Goal: Information Seeking & Learning: Check status

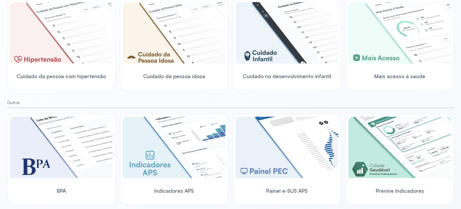
scroll to position [191, 0]
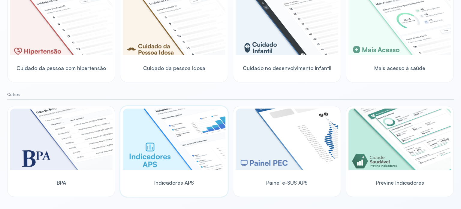
click at [167, 126] on img at bounding box center [174, 138] width 103 height 61
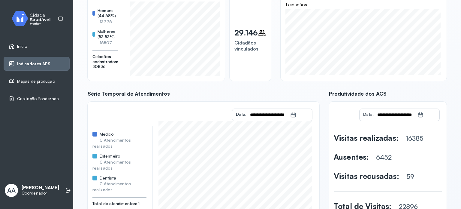
scroll to position [91, 0]
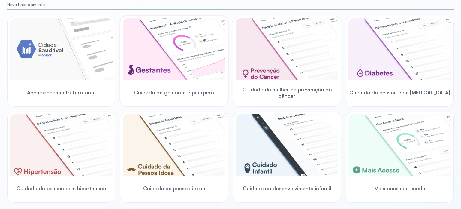
scroll to position [61, 0]
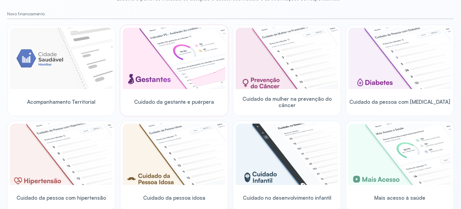
click at [177, 59] on img at bounding box center [174, 58] width 103 height 61
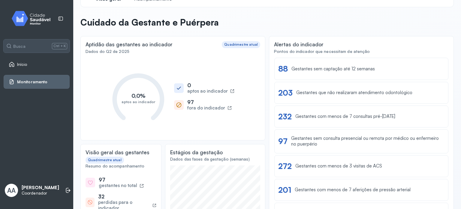
scroll to position [30, 0]
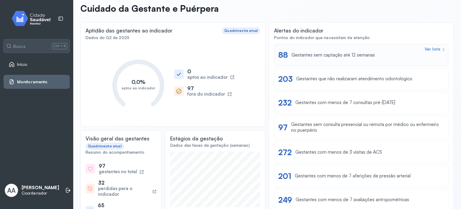
click at [426, 49] on div "Ver lista" at bounding box center [433, 49] width 16 height 5
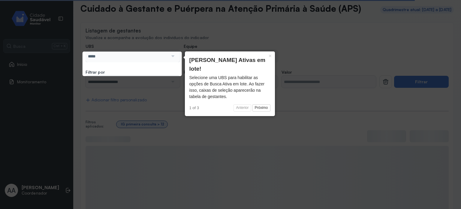
click at [172, 62] on div at bounding box center [172, 56] width 8 height 12
click at [260, 104] on button "Próximo" at bounding box center [261, 107] width 18 height 7
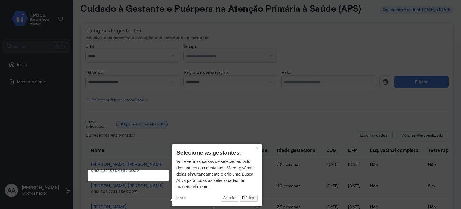
click at [249, 198] on button "Próximo" at bounding box center [248, 197] width 18 height 7
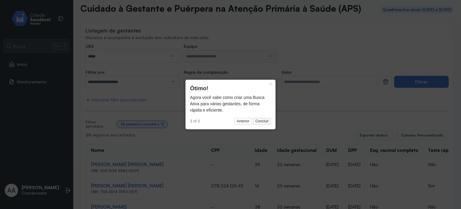
click at [266, 122] on button "Concluir" at bounding box center [262, 121] width 18 height 7
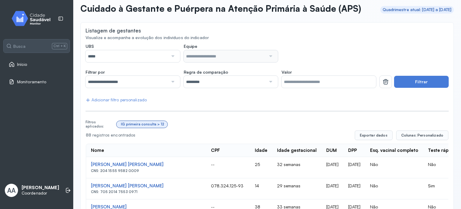
click at [170, 62] on div at bounding box center [172, 56] width 8 height 12
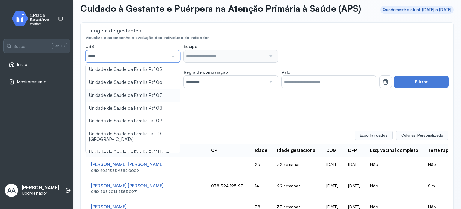
scroll to position [48, 0]
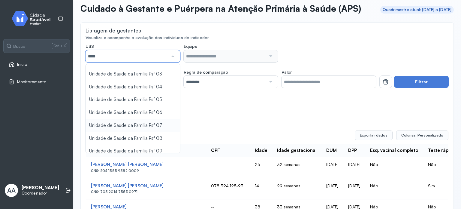
type input "*****"
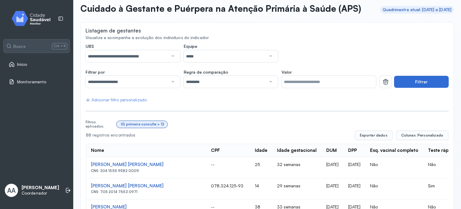
click at [420, 88] on button "Filtrar" at bounding box center [421, 82] width 55 height 12
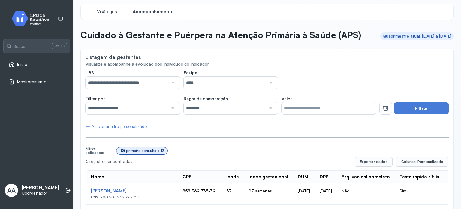
scroll to position [0, 0]
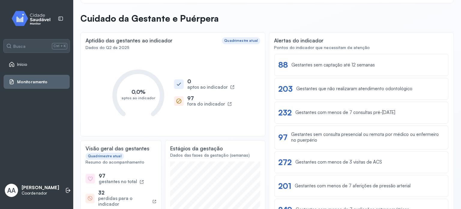
scroll to position [30, 0]
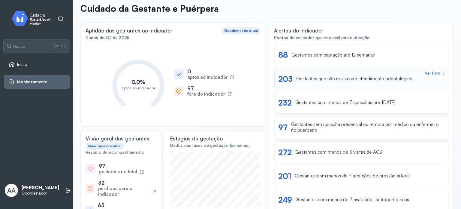
click at [345, 77] on div "Gestantes que não realizaram atendimento odontológico" at bounding box center [354, 79] width 116 height 6
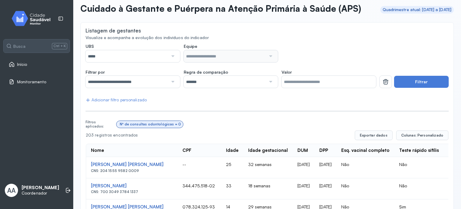
click at [173, 62] on div at bounding box center [172, 56] width 8 height 12
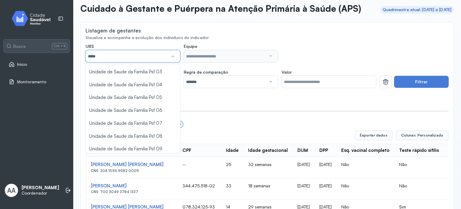
scroll to position [60, 0]
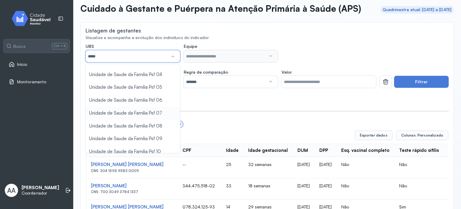
type input "*****"
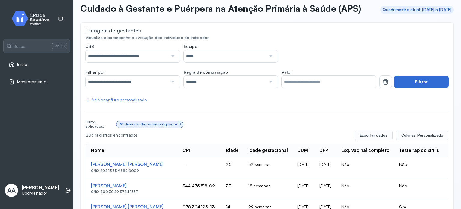
click at [411, 88] on button "Filtrar" at bounding box center [421, 82] width 55 height 12
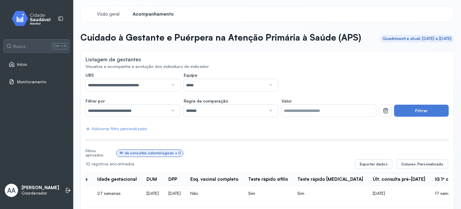
scroll to position [0, 0]
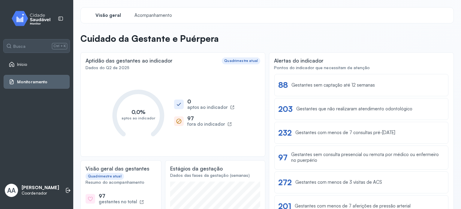
scroll to position [30, 0]
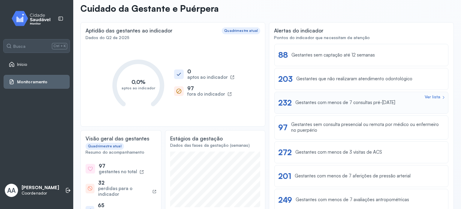
click at [431, 98] on div "Ver lista" at bounding box center [433, 96] width 16 height 5
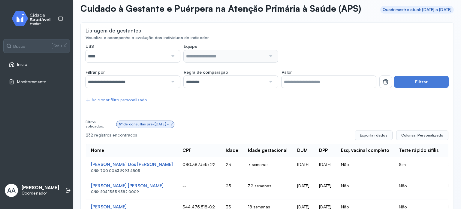
click at [173, 62] on div at bounding box center [172, 56] width 8 height 12
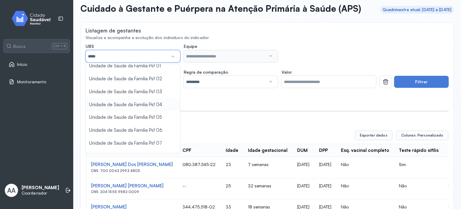
scroll to position [60, 0]
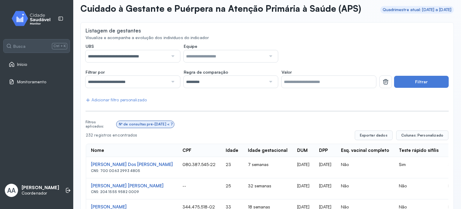
type input "*****"
click at [403, 88] on button "Filtrar" at bounding box center [421, 82] width 55 height 12
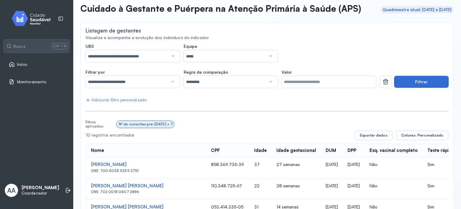
click at [428, 88] on button "Filtrar" at bounding box center [421, 82] width 55 height 12
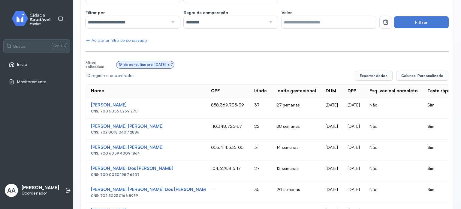
scroll to position [120, 0]
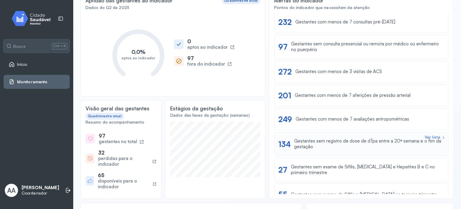
scroll to position [60, 0]
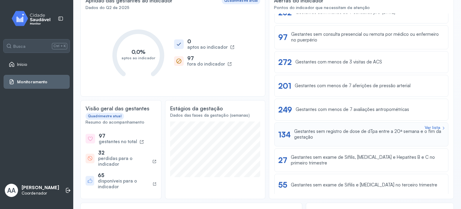
click at [429, 127] on div "Ver lista" at bounding box center [433, 127] width 16 height 5
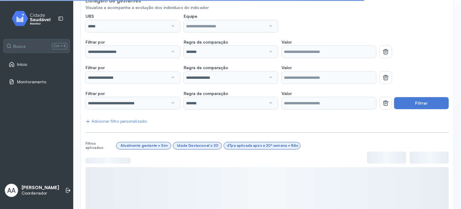
scroll to position [30, 0]
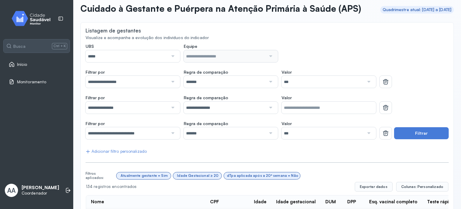
click at [173, 62] on div at bounding box center [172, 56] width 8 height 12
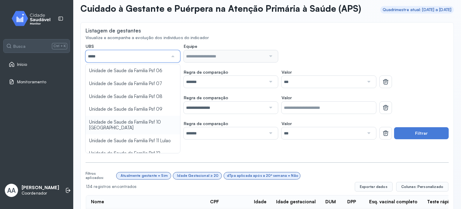
scroll to position [90, 0]
type input "*****"
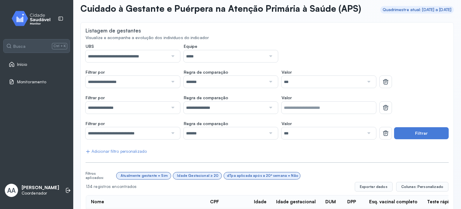
click at [421, 139] on button "Filtrar" at bounding box center [421, 133] width 55 height 12
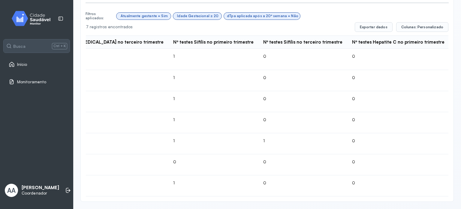
scroll to position [0, 1576]
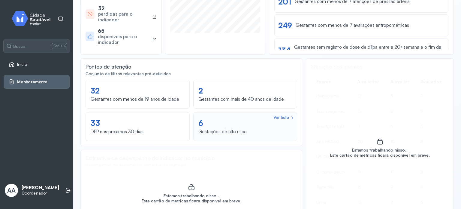
click at [280, 117] on div "Ver lista" at bounding box center [281, 117] width 16 height 5
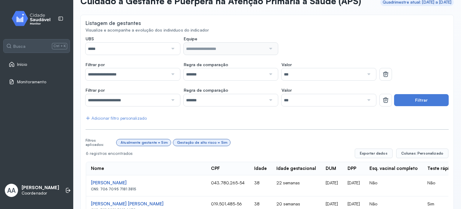
scroll to position [37, 0]
click at [172, 55] on div at bounding box center [172, 49] width 8 height 12
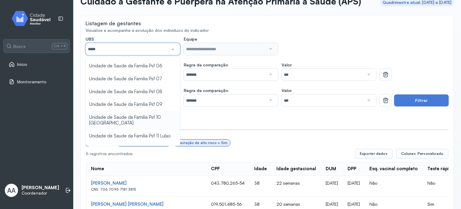
scroll to position [78, 0]
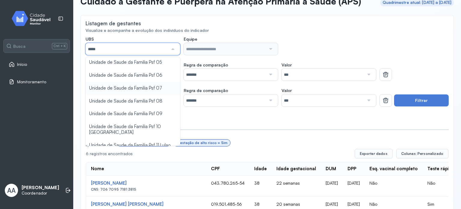
type input "*****"
click at [149, 104] on div "**********" at bounding box center [267, 168] width 363 height 265
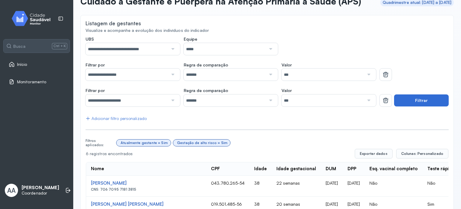
click at [418, 106] on button "Filtrar" at bounding box center [421, 100] width 55 height 12
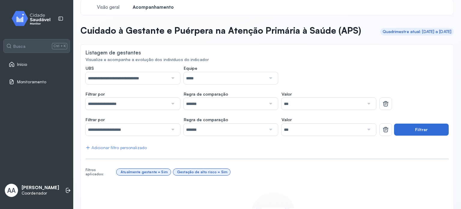
scroll to position [38, 0]
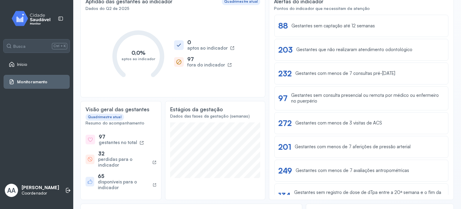
scroll to position [68, 0]
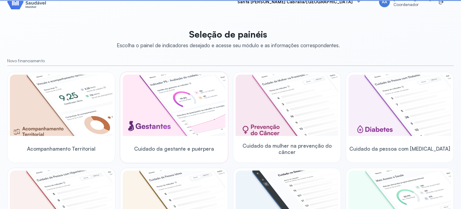
scroll to position [68, 0]
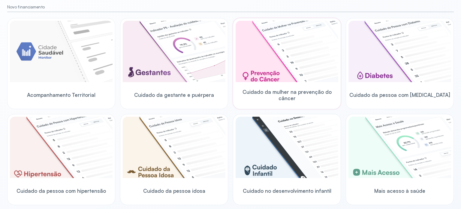
click at [269, 37] on img at bounding box center [287, 51] width 103 height 61
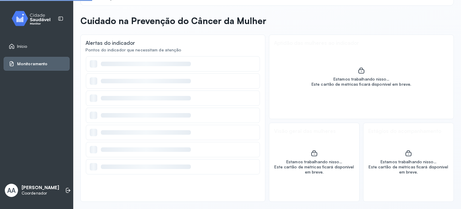
scroll to position [18, 0]
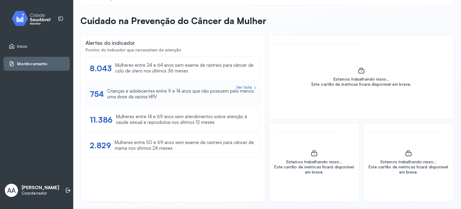
click at [241, 86] on div "Ver lista" at bounding box center [244, 87] width 16 height 5
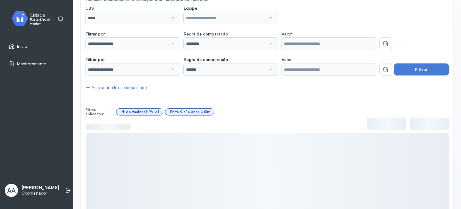
scroll to position [8, 0]
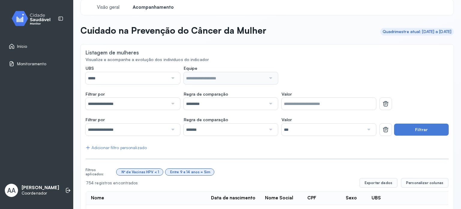
click at [171, 78] on div at bounding box center [172, 78] width 8 height 12
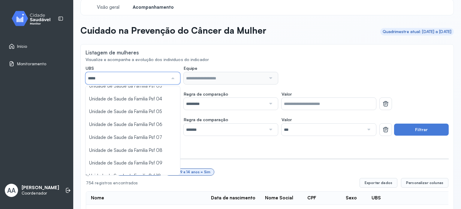
scroll to position [60, 0]
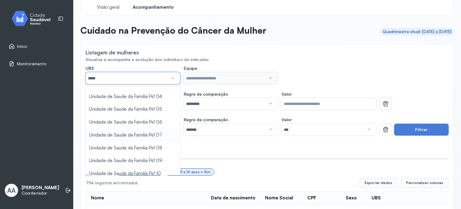
type input "*****"
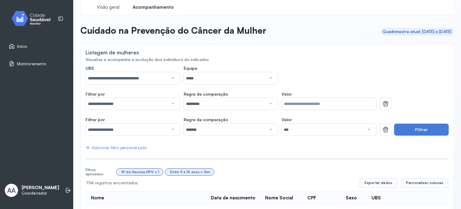
click at [415, 130] on button "Filtrar" at bounding box center [421, 129] width 55 height 12
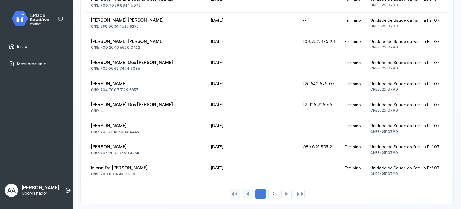
scroll to position [453, 0]
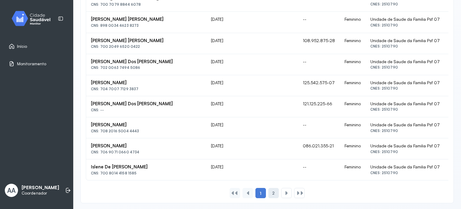
click at [272, 192] on span "2" at bounding box center [273, 192] width 2 height 5
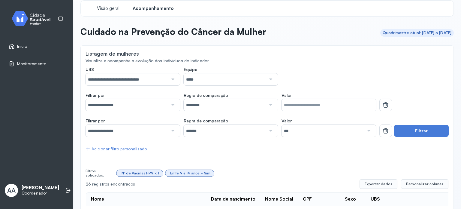
scroll to position [0, 0]
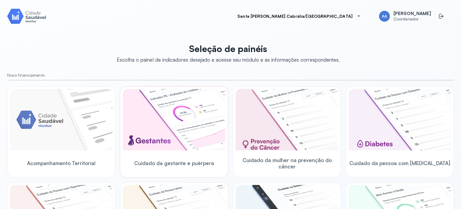
click at [178, 114] on img at bounding box center [174, 119] width 103 height 61
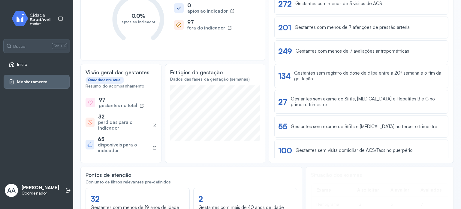
scroll to position [120, 0]
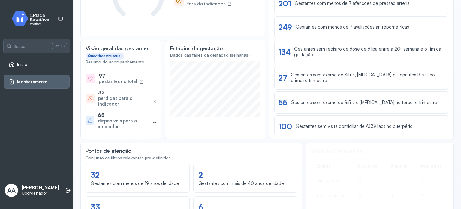
click at [106, 102] on div "perdidas para o indicador" at bounding box center [124, 100] width 52 height 11
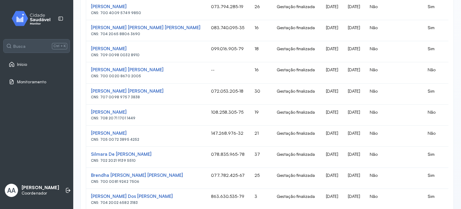
scroll to position [194, 0]
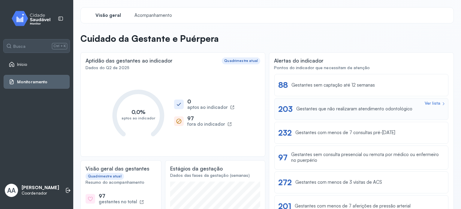
click at [425, 102] on div "Ver lista" at bounding box center [433, 103] width 16 height 5
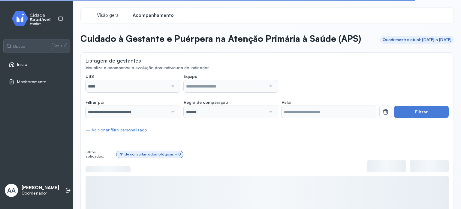
click at [174, 92] on div at bounding box center [172, 86] width 8 height 12
click at [173, 92] on div at bounding box center [172, 86] width 8 height 12
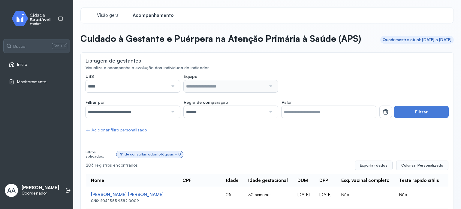
click at [170, 92] on div at bounding box center [172, 86] width 8 height 12
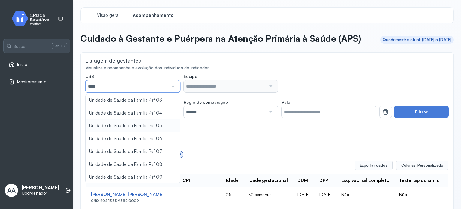
scroll to position [60, 0]
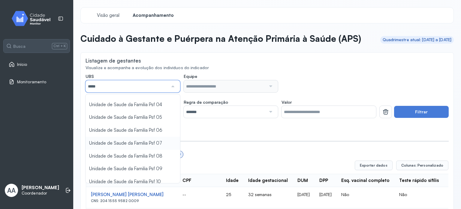
type input "*****"
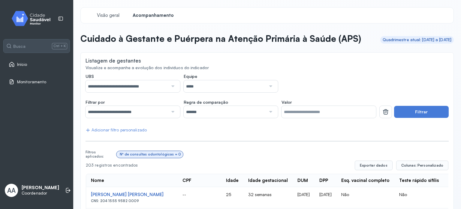
click at [413, 118] on button "Filtrar" at bounding box center [421, 112] width 55 height 12
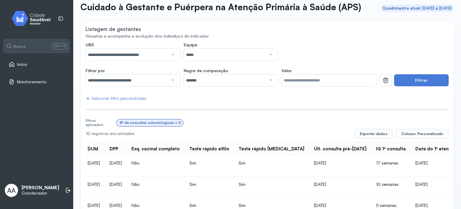
scroll to position [0, 0]
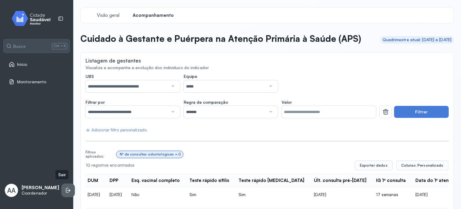
click at [65, 191] on icon at bounding box center [68, 190] width 6 height 6
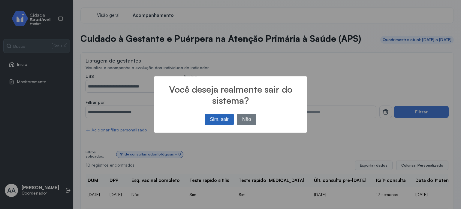
click at [219, 118] on button "Sim, sair" at bounding box center [219, 118] width 29 height 11
